Goal: Task Accomplishment & Management: Manage account settings

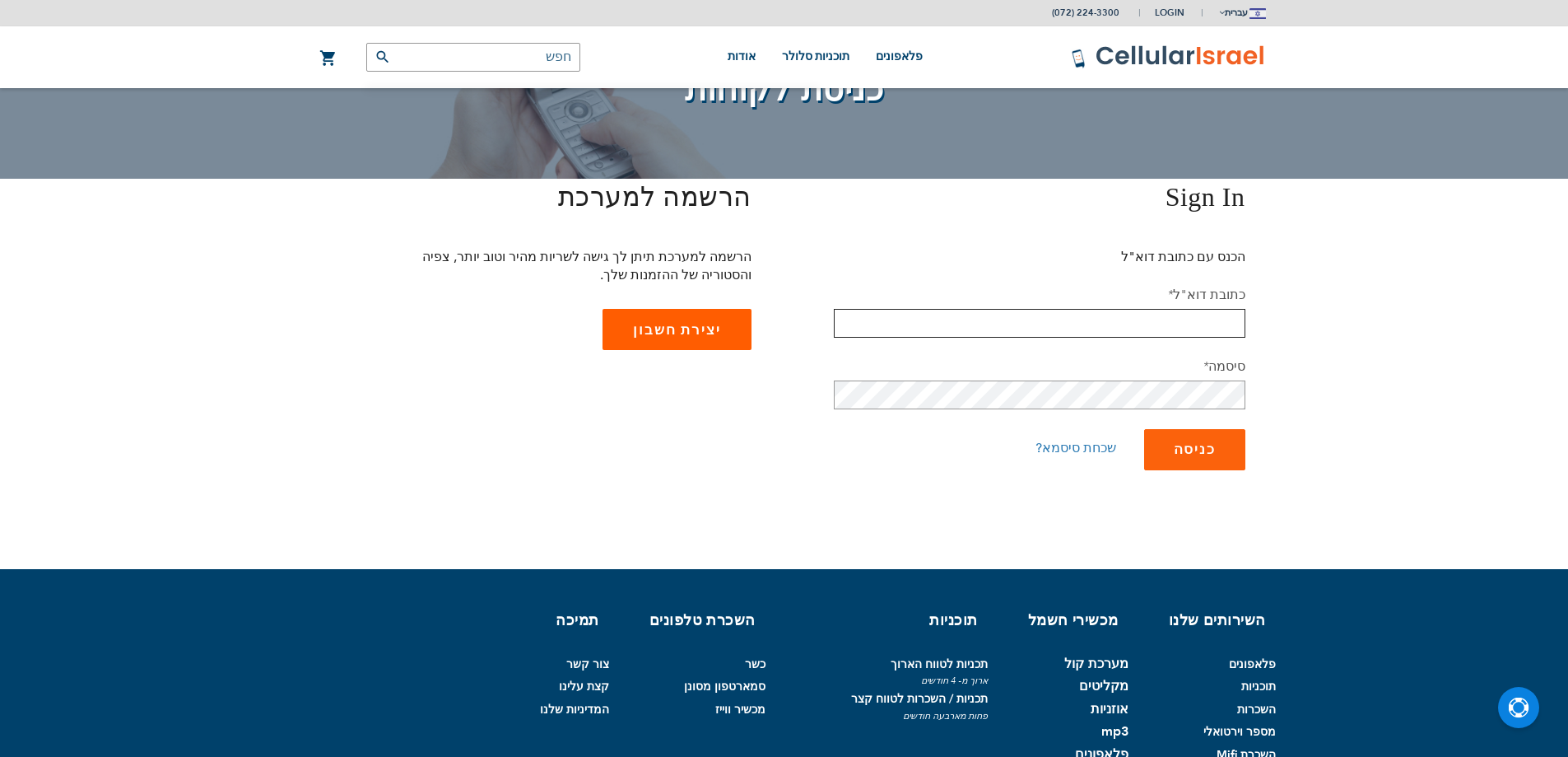
click at [1188, 320] on input "email" at bounding box center [1040, 323] width 412 height 29
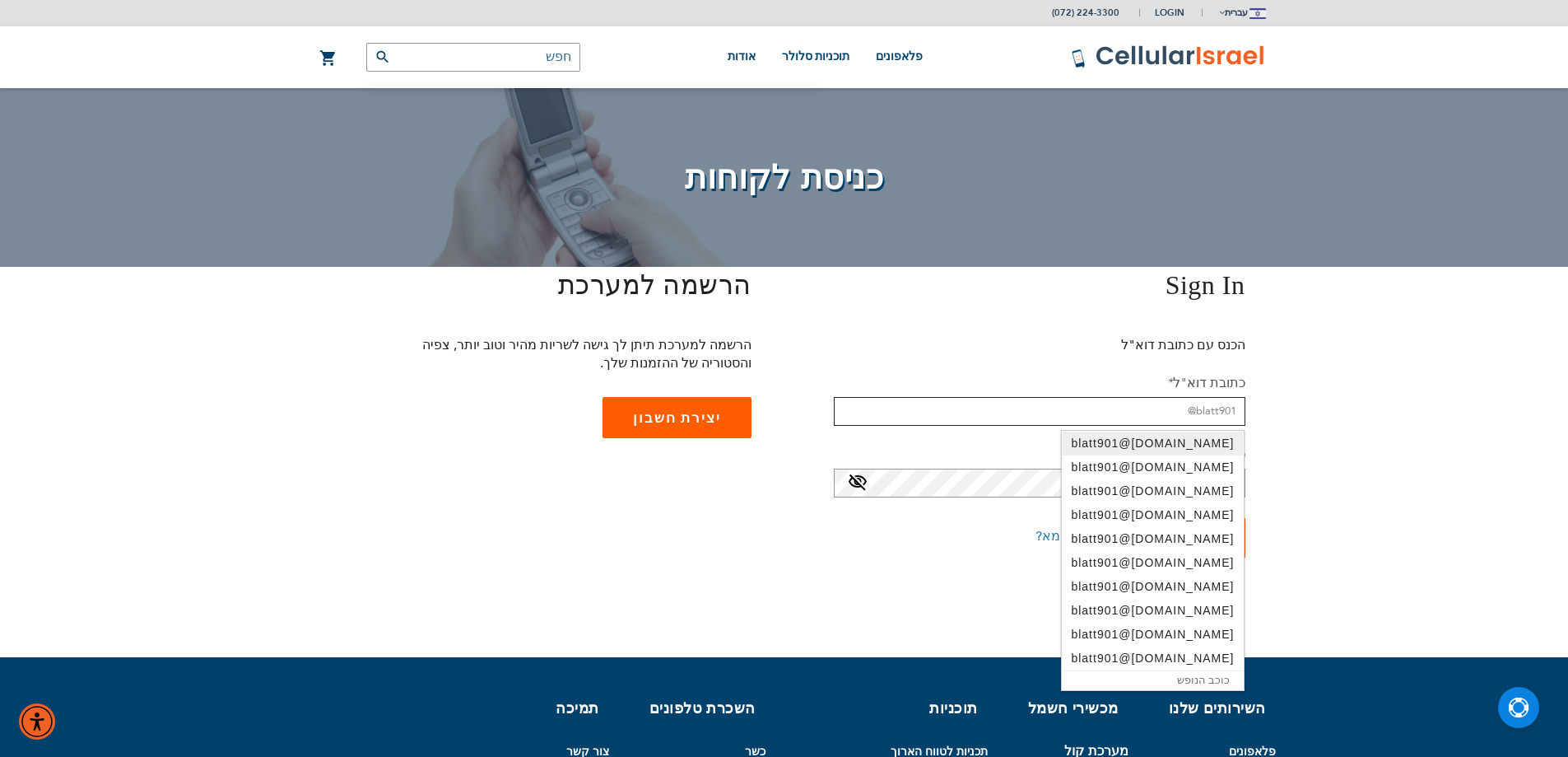
type input "[EMAIL_ADDRESS][DOMAIN_NAME]"
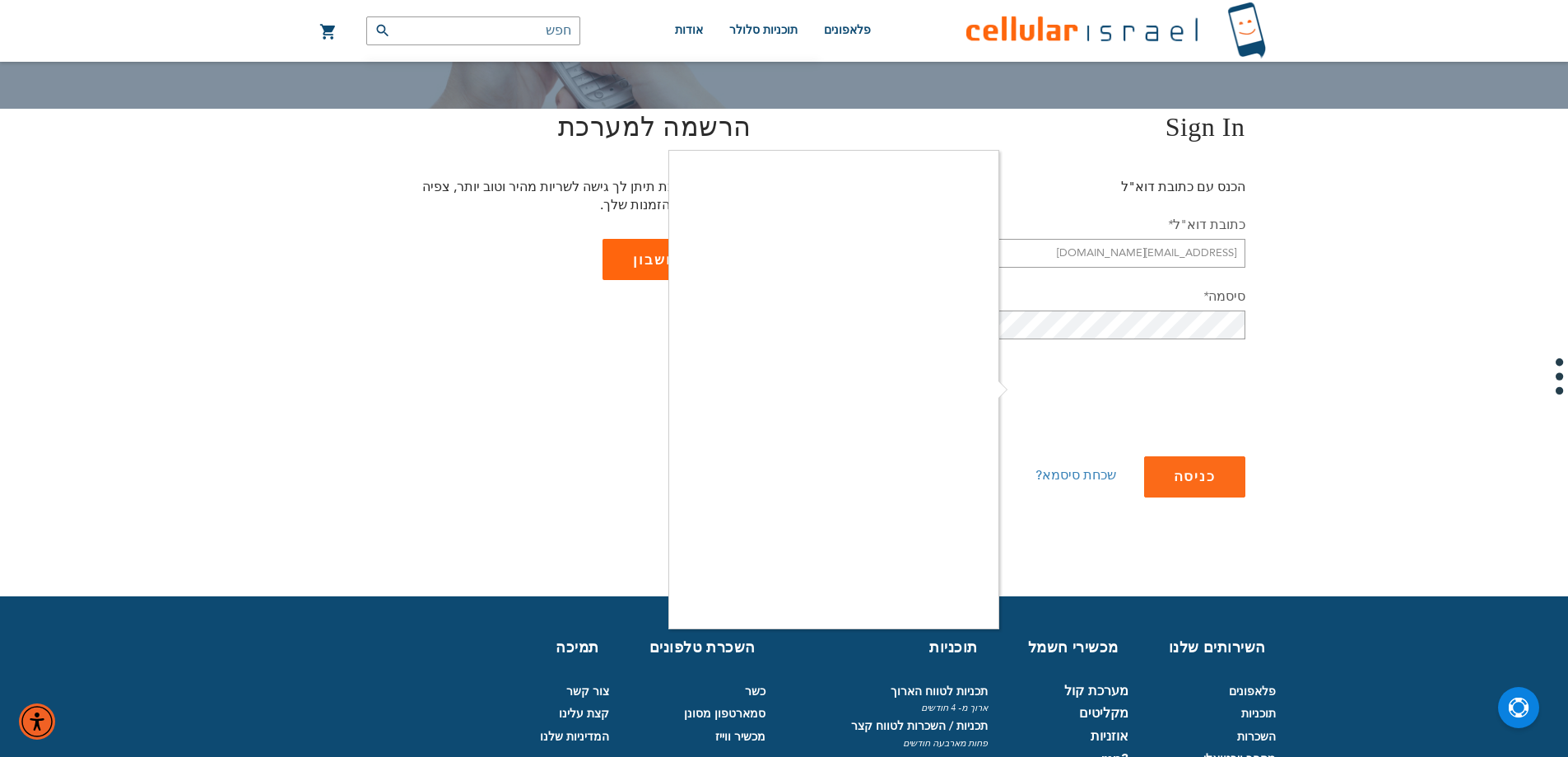
scroll to position [165, 0]
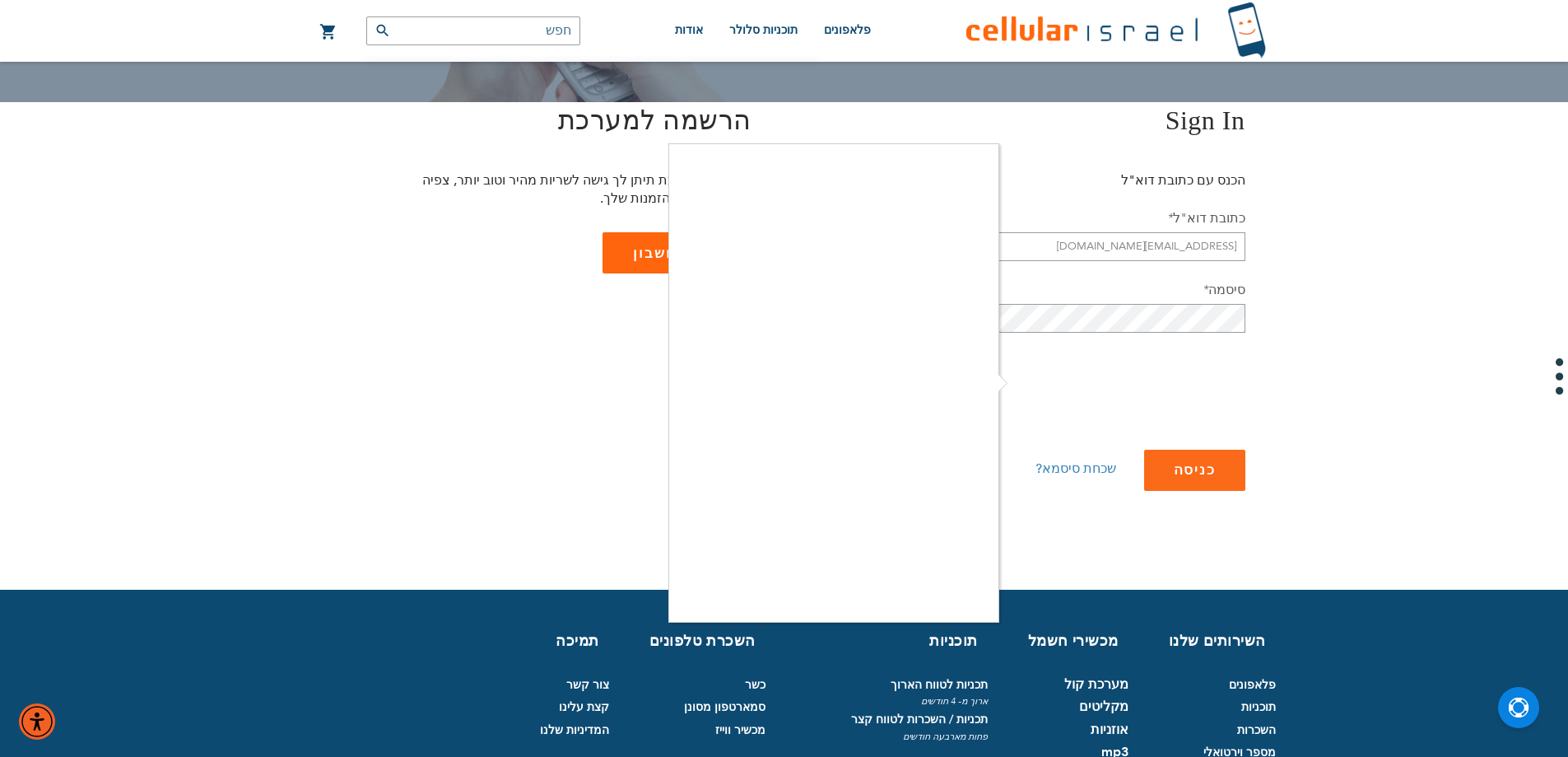
checkbox input "true"
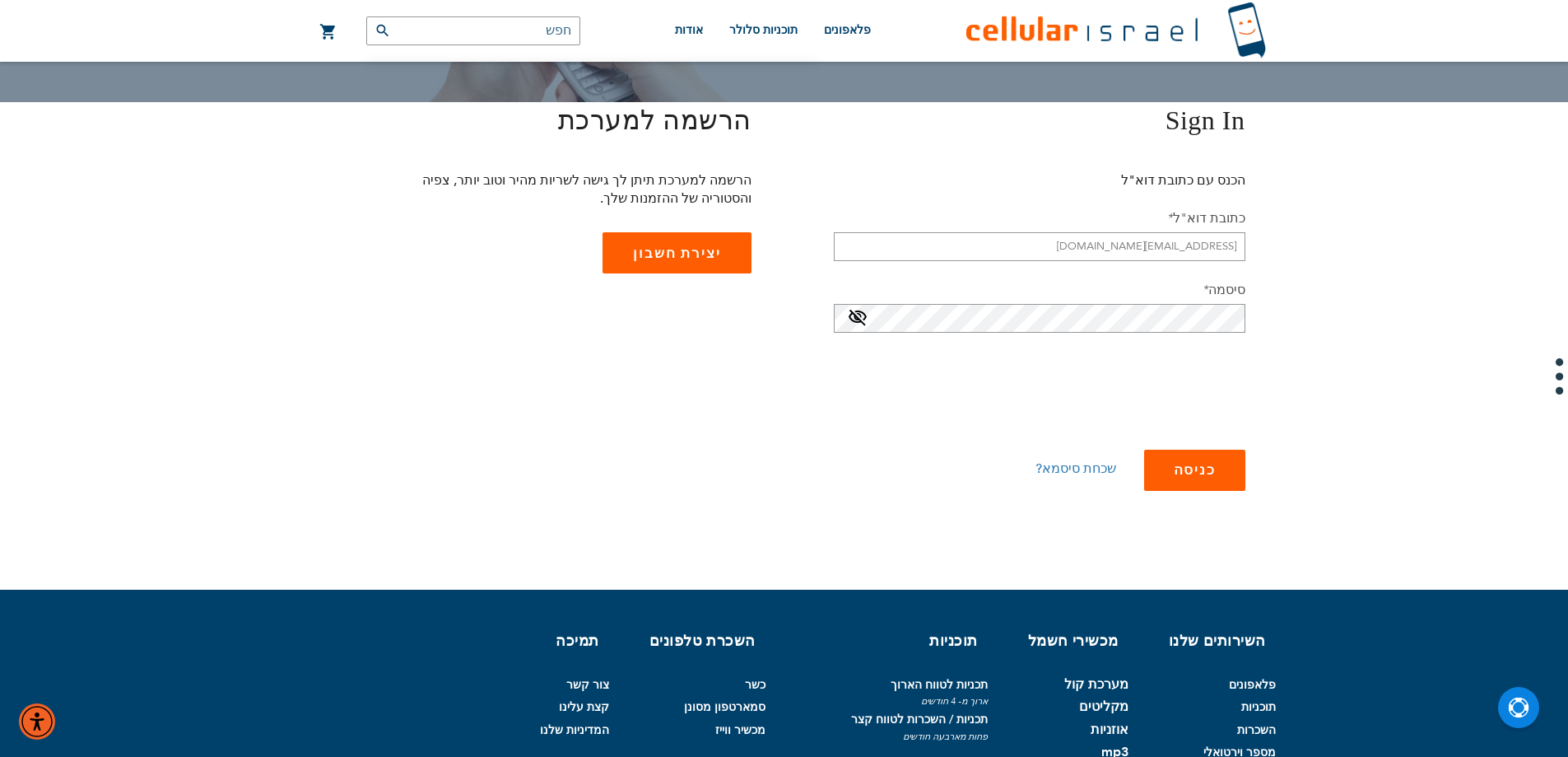
click at [1183, 452] on button "כניסה" at bounding box center [1194, 470] width 101 height 41
